Goal: Transaction & Acquisition: Purchase product/service

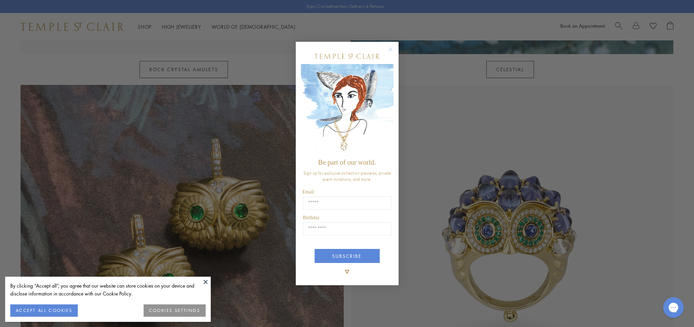
scroll to position [684, 0]
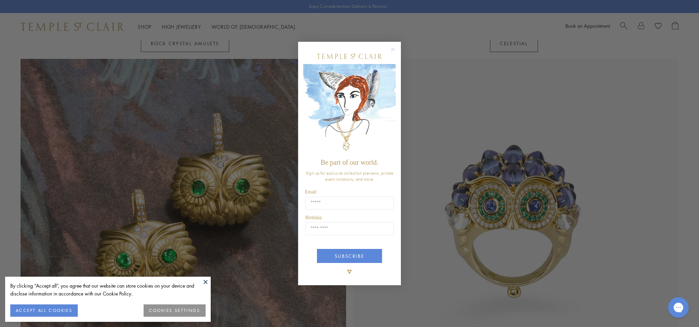
click at [392, 48] on circle "Close dialog" at bounding box center [393, 49] width 8 height 8
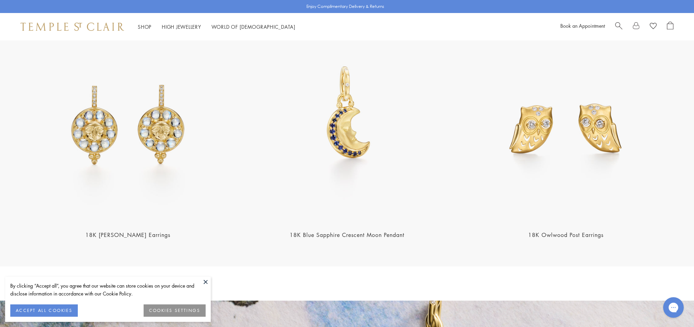
scroll to position [1111, 0]
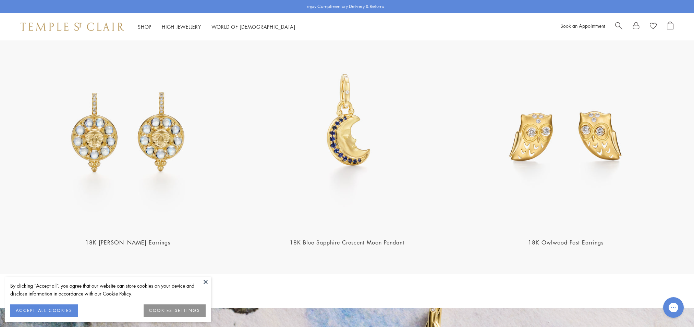
click at [126, 132] on img at bounding box center [128, 123] width 215 height 215
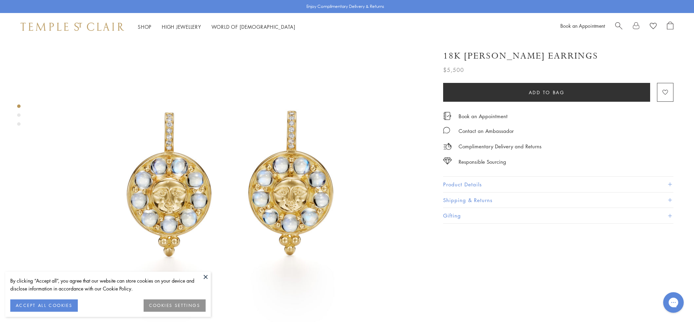
scroll to position [70, 0]
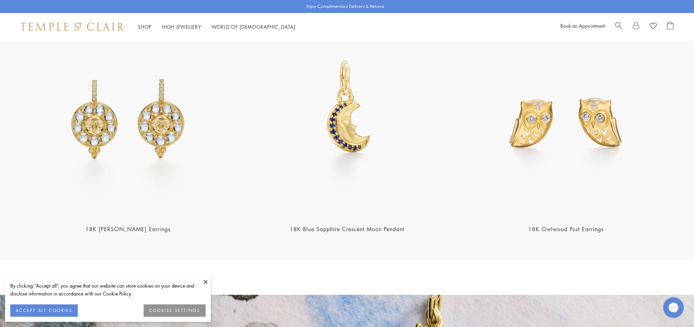
scroll to position [1107, 0]
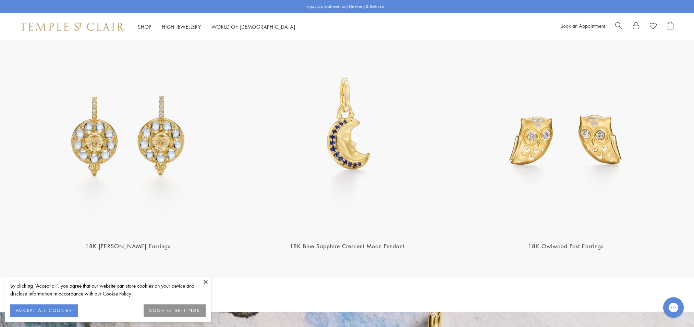
click at [565, 220] on img at bounding box center [566, 127] width 215 height 215
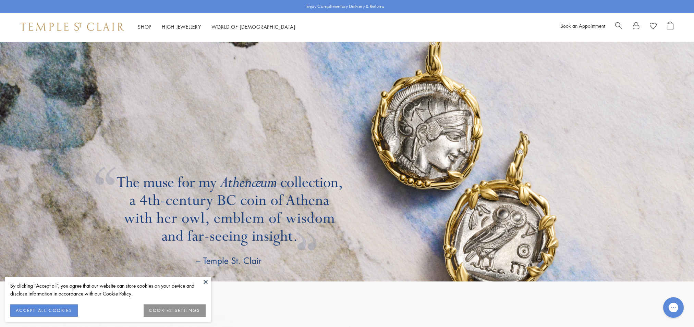
scroll to position [1378, 0]
click at [206, 284] on button at bounding box center [206, 282] width 10 height 10
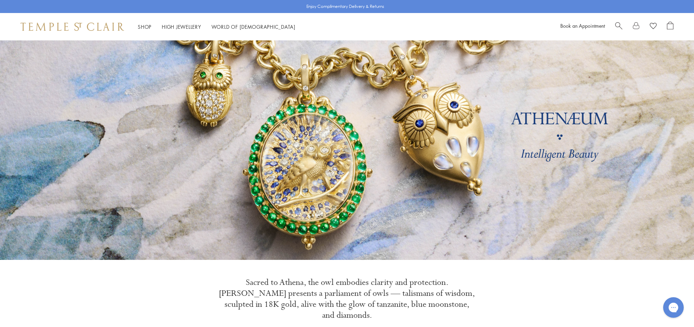
scroll to position [0, 0]
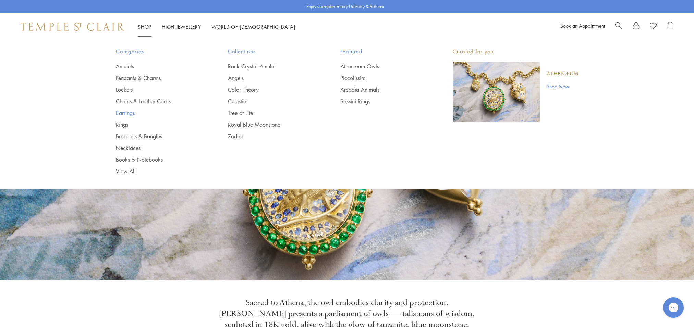
click at [127, 114] on link "Earrings" at bounding box center [158, 113] width 85 height 8
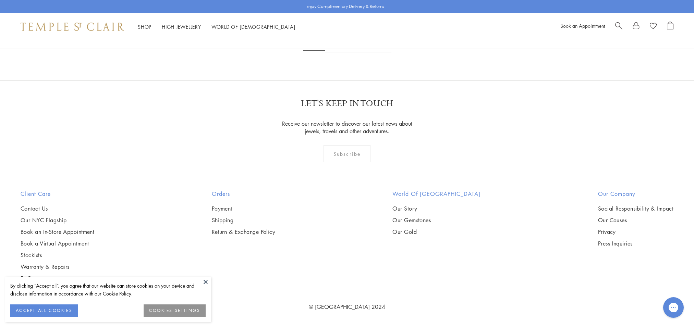
scroll to position [2736, 0]
